Goal: Task Accomplishment & Management: Manage account settings

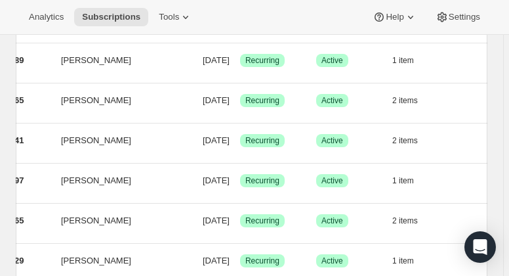
scroll to position [355, 0]
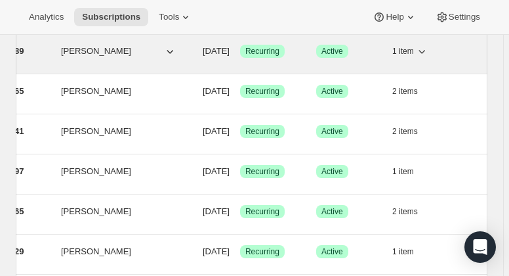
click at [428, 51] on icon "button" at bounding box center [421, 51] width 13 height 13
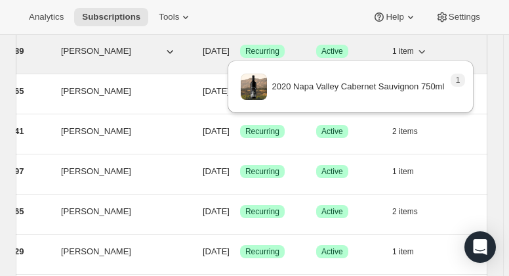
click at [428, 51] on icon "button" at bounding box center [421, 51] width 13 height 13
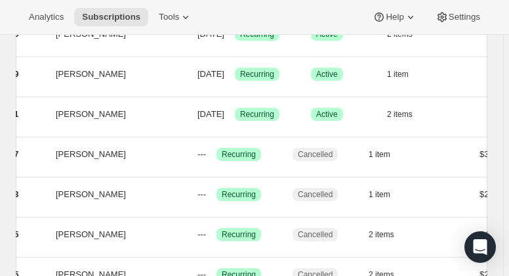
scroll to position [531, 0]
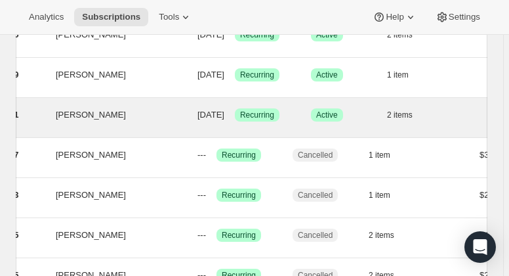
click at [437, 100] on div "[PERSON_NAME] 21728919861 [PERSON_NAME] [DATE] Success Recurring Success Active…" at bounding box center [238, 117] width 598 height 39
click at [427, 109] on icon "button" at bounding box center [420, 114] width 13 height 13
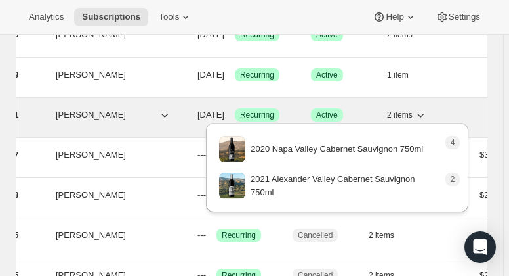
click at [427, 109] on icon "button" at bounding box center [420, 114] width 13 height 13
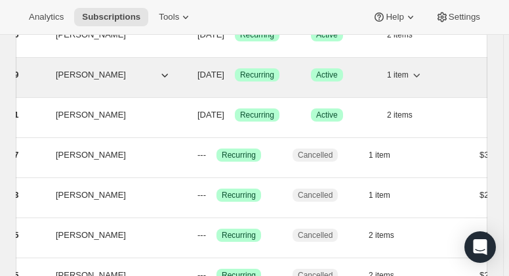
click at [423, 70] on icon "button" at bounding box center [416, 74] width 13 height 13
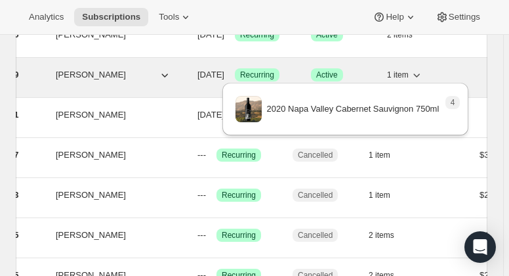
click at [423, 70] on icon "button" at bounding box center [416, 74] width 13 height 13
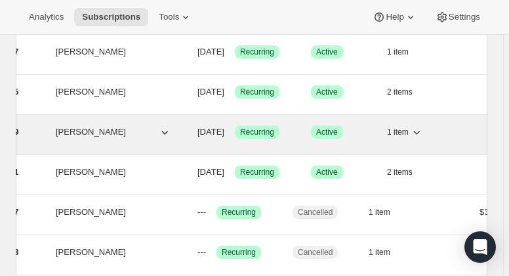
scroll to position [470, 0]
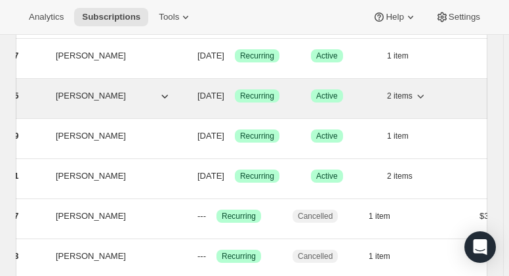
click at [427, 99] on button "2 items" at bounding box center [407, 96] width 40 height 18
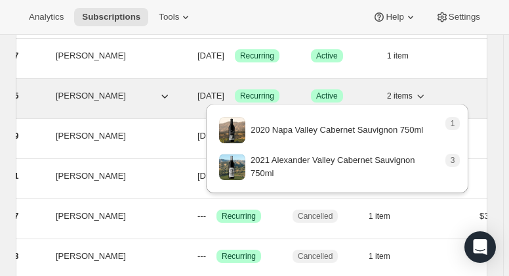
click at [427, 99] on button "2 items" at bounding box center [407, 96] width 40 height 18
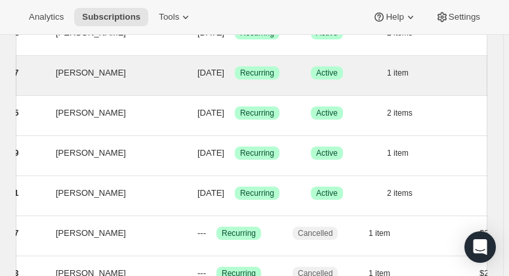
scroll to position [449, 0]
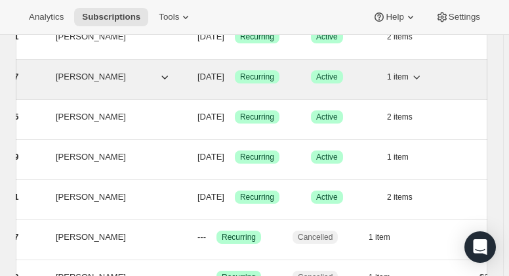
click at [423, 72] on icon "button" at bounding box center [416, 76] width 13 height 13
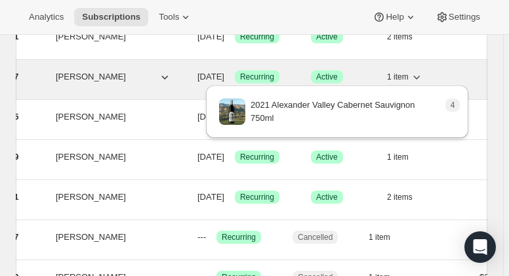
click at [423, 72] on icon "button" at bounding box center [416, 76] width 13 height 13
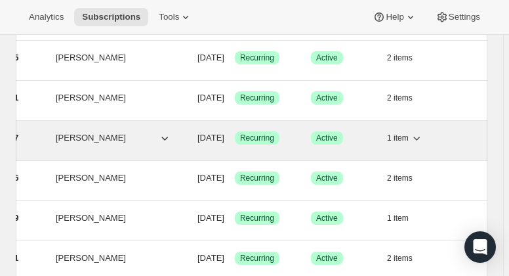
scroll to position [383, 0]
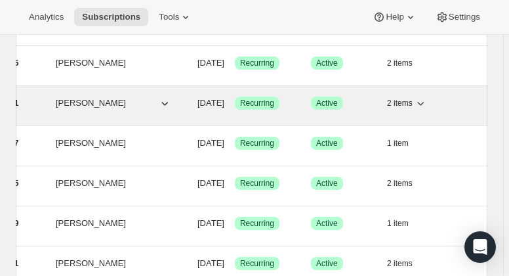
click at [427, 96] on icon "button" at bounding box center [420, 102] width 13 height 13
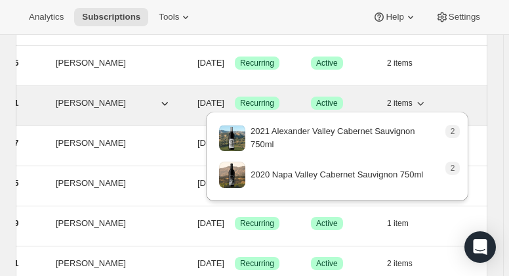
click at [427, 96] on icon "button" at bounding box center [420, 102] width 13 height 13
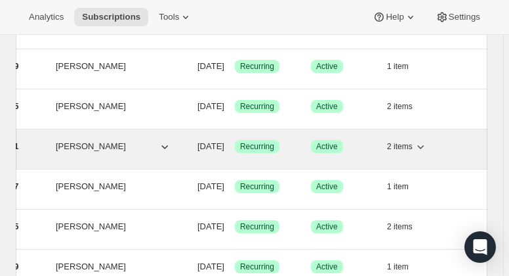
scroll to position [336, 0]
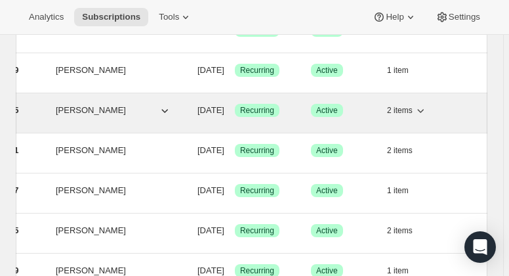
click at [427, 104] on icon "button" at bounding box center [420, 110] width 13 height 13
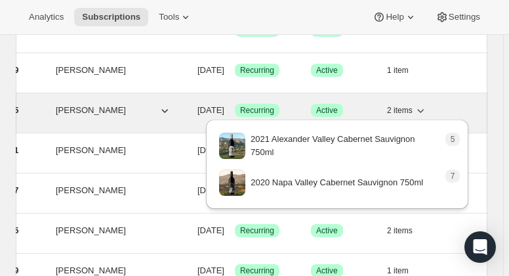
click at [427, 104] on icon "button" at bounding box center [420, 110] width 13 height 13
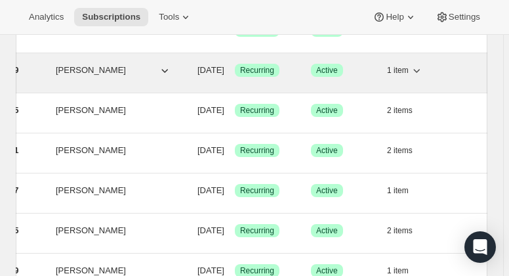
click at [423, 68] on icon "button" at bounding box center [416, 70] width 13 height 13
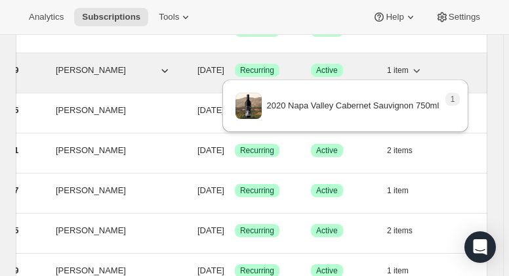
click at [423, 68] on icon "button" at bounding box center [416, 70] width 13 height 13
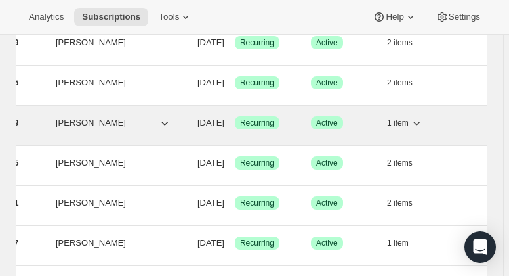
scroll to position [253, 0]
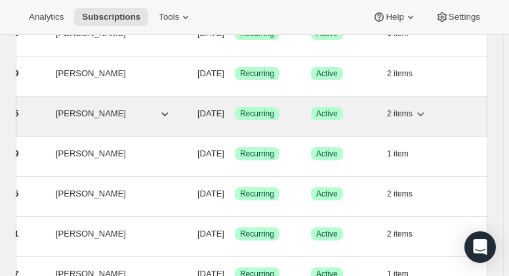
click at [427, 107] on icon "button" at bounding box center [420, 113] width 13 height 13
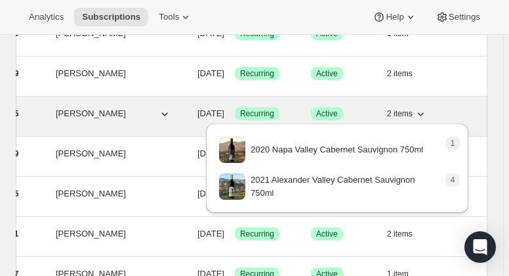
click at [427, 107] on icon "button" at bounding box center [420, 113] width 13 height 13
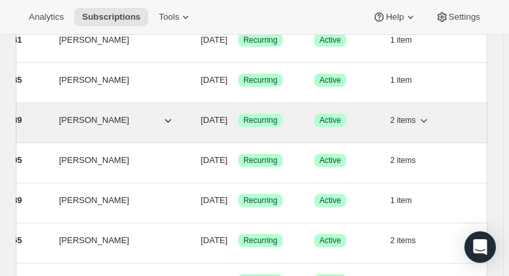
scroll to position [205, 0]
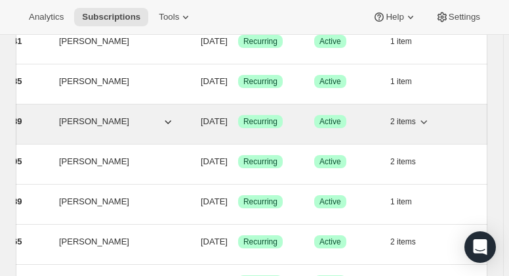
click at [430, 122] on icon "button" at bounding box center [423, 121] width 13 height 13
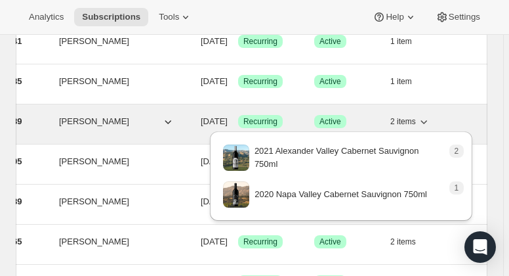
click at [430, 122] on icon "button" at bounding box center [423, 121] width 13 height 13
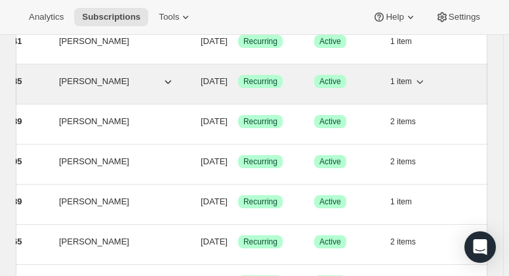
click at [426, 79] on icon "button" at bounding box center [419, 81] width 13 height 13
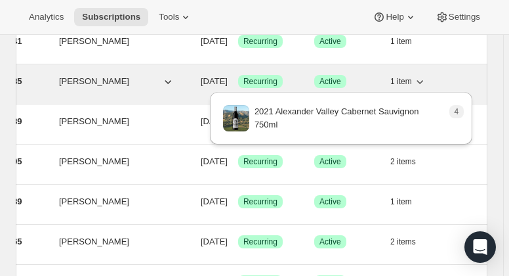
click at [426, 79] on icon "button" at bounding box center [419, 81] width 13 height 13
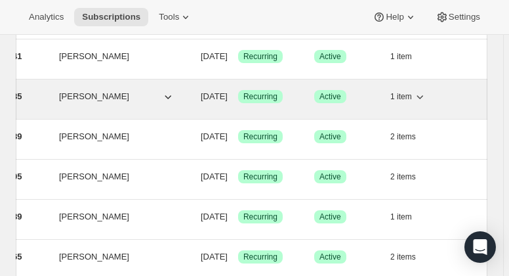
scroll to position [189, 0]
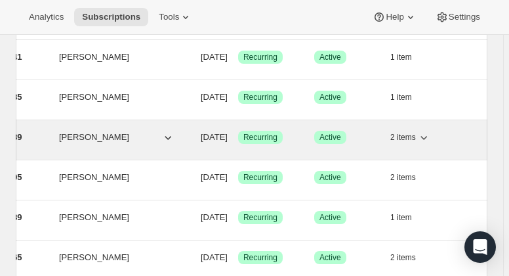
click at [430, 132] on icon "button" at bounding box center [423, 137] width 13 height 13
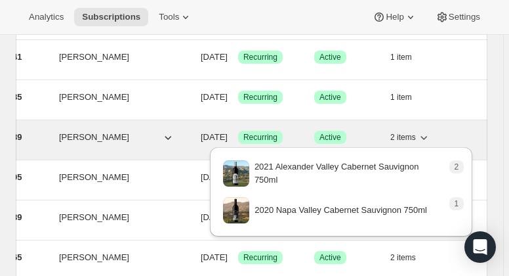
click at [430, 132] on icon "button" at bounding box center [423, 137] width 13 height 13
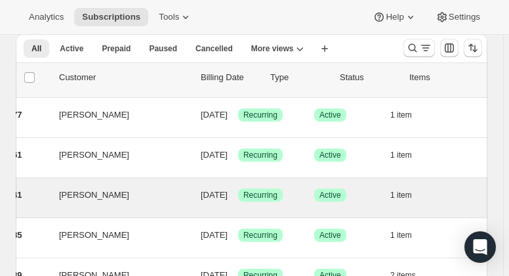
scroll to position [49, 0]
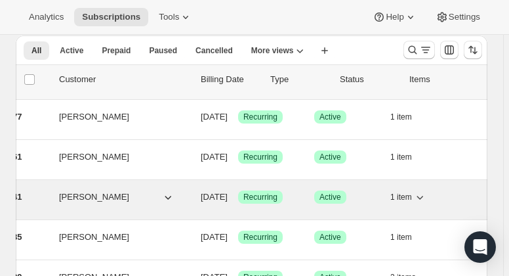
click at [426, 195] on icon "button" at bounding box center [419, 196] width 13 height 13
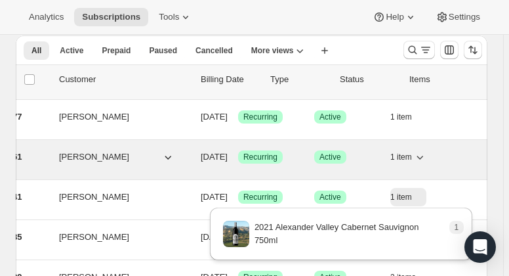
click at [426, 156] on icon "button" at bounding box center [419, 156] width 13 height 13
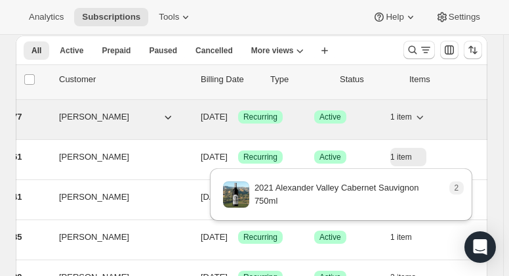
click at [423, 115] on icon "button" at bounding box center [420, 117] width 7 height 4
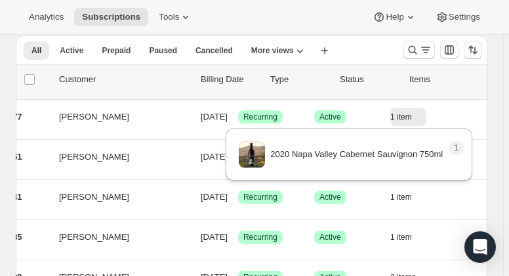
click at [318, 13] on div "Analytics Subscriptions Tools Help Settings" at bounding box center [254, 17] width 509 height 35
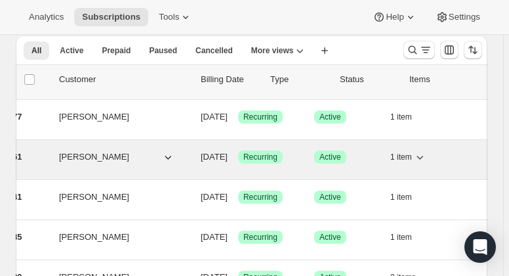
click at [444, 157] on div "1 item" at bounding box center [423, 157] width 66 height 18
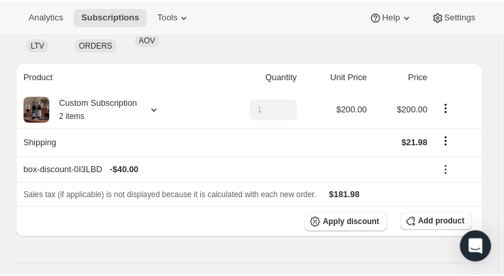
scroll to position [144, 0]
